Goal: Transaction & Acquisition: Obtain resource

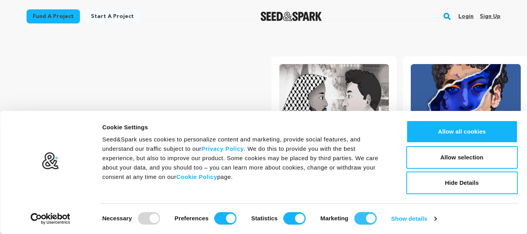
click at [364, 219] on input "Marketing" at bounding box center [365, 218] width 22 height 12
checkbox input "false"
click at [295, 217] on input "Statistics" at bounding box center [295, 218] width 22 height 12
checkbox input "false"
click at [231, 216] on input "Preferences" at bounding box center [226, 218] width 22 height 12
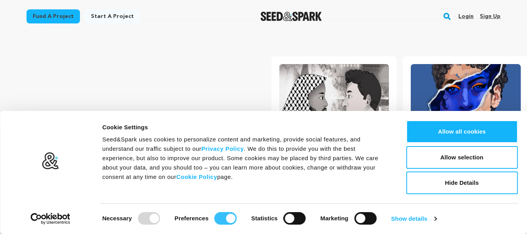
checkbox input "false"
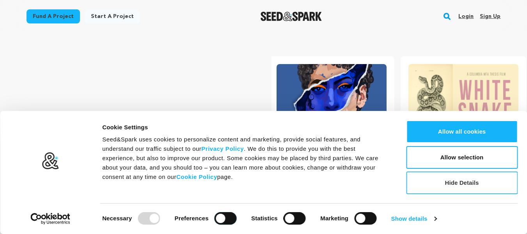
scroll to position [0, 138]
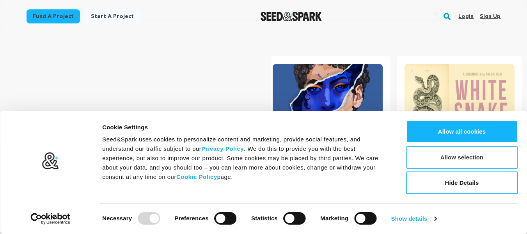
click at [448, 159] on button "Allow selection" at bounding box center [462, 157] width 112 height 23
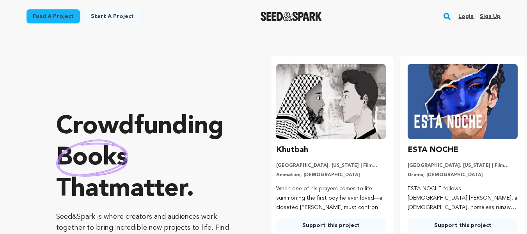
scroll to position [0, 0]
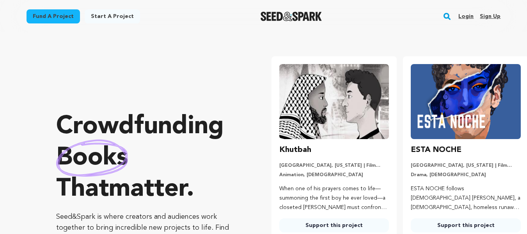
click at [68, 18] on link "Fund a project" at bounding box center [53, 16] width 53 height 14
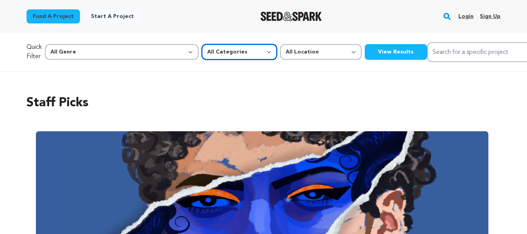
click at [202, 52] on select "All Categories Film Feature Film Short Series Music Video Comics Artist Residen…" at bounding box center [239, 52] width 75 height 16
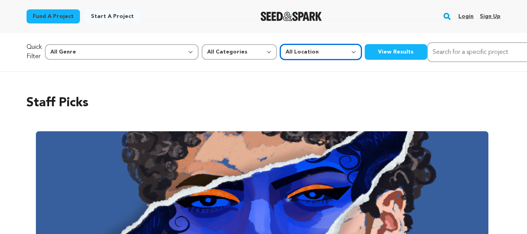
click at [280, 55] on select "All Location Everywhere [GEOGRAPHIC_DATA] [GEOGRAPHIC_DATA]" at bounding box center [321, 52] width 82 height 16
